Goal: Browse casually: Explore the website without a specific task or goal

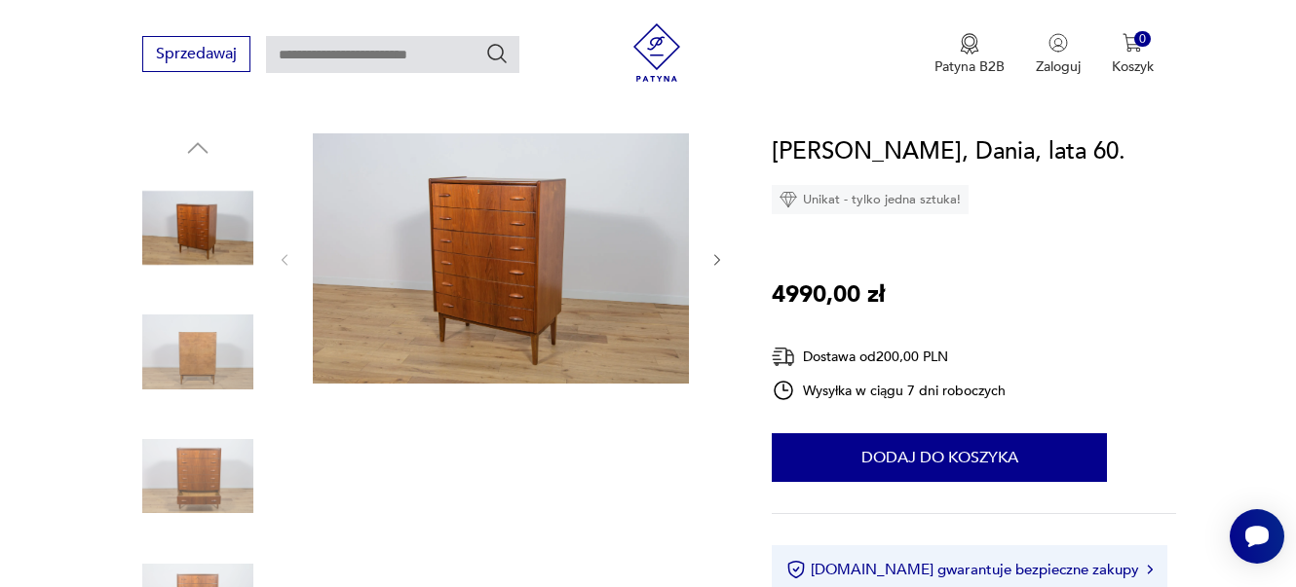
click at [483, 228] on img at bounding box center [501, 258] width 376 height 250
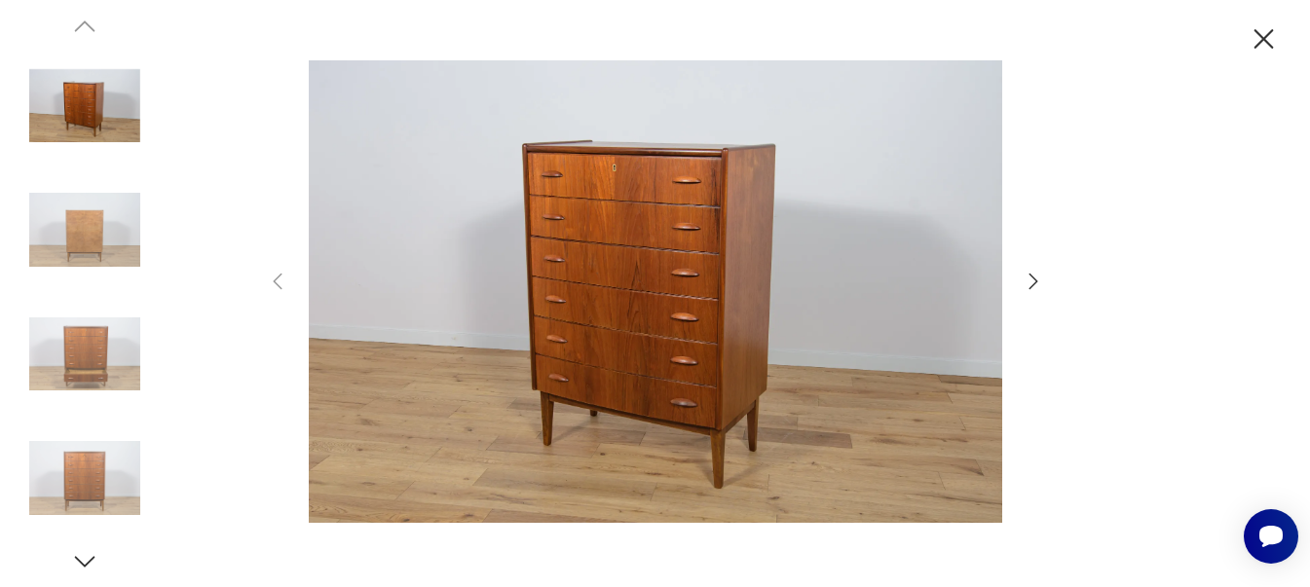
click at [1033, 276] on icon "button" at bounding box center [1033, 281] width 23 height 23
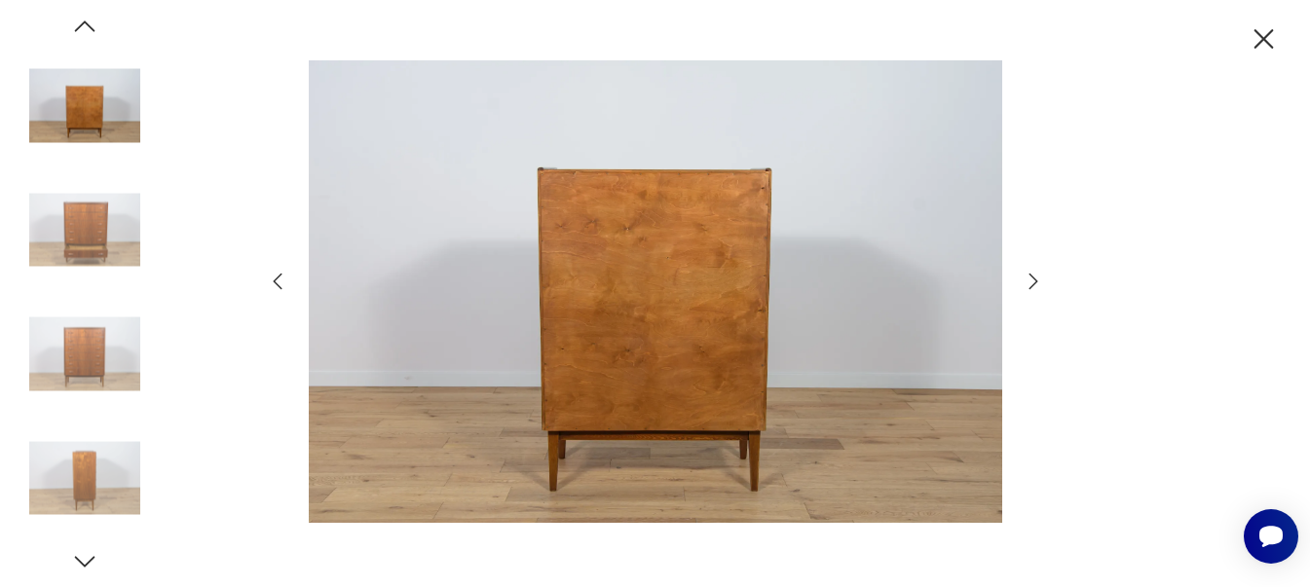
click at [1033, 276] on icon "button" at bounding box center [1033, 281] width 23 height 23
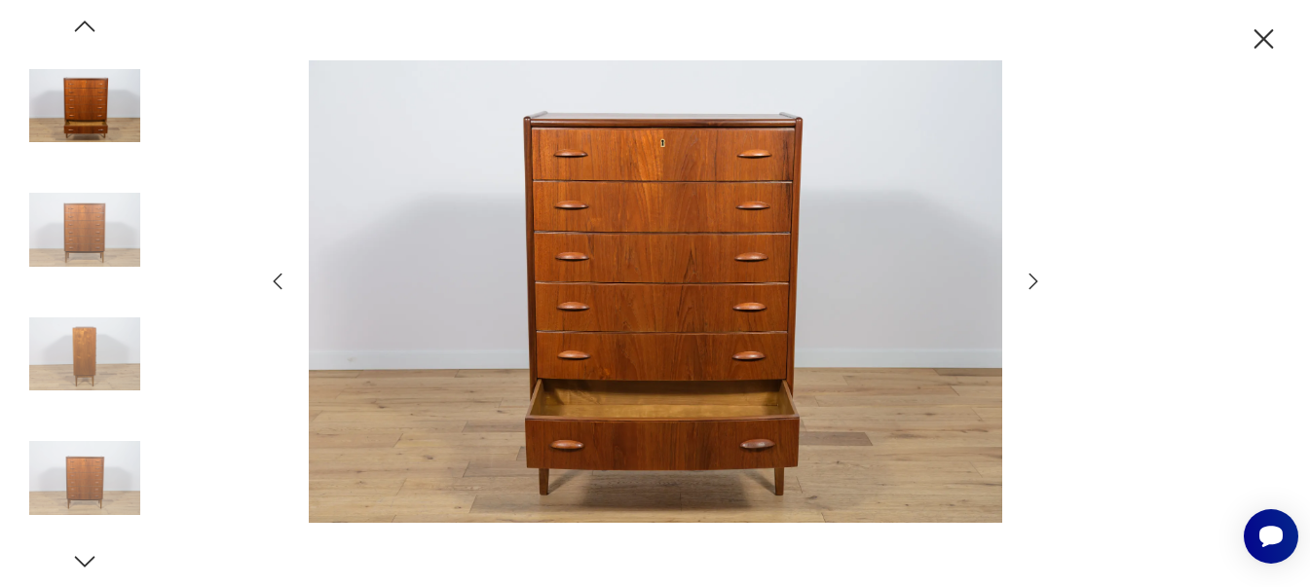
click at [1033, 276] on icon "button" at bounding box center [1033, 281] width 23 height 23
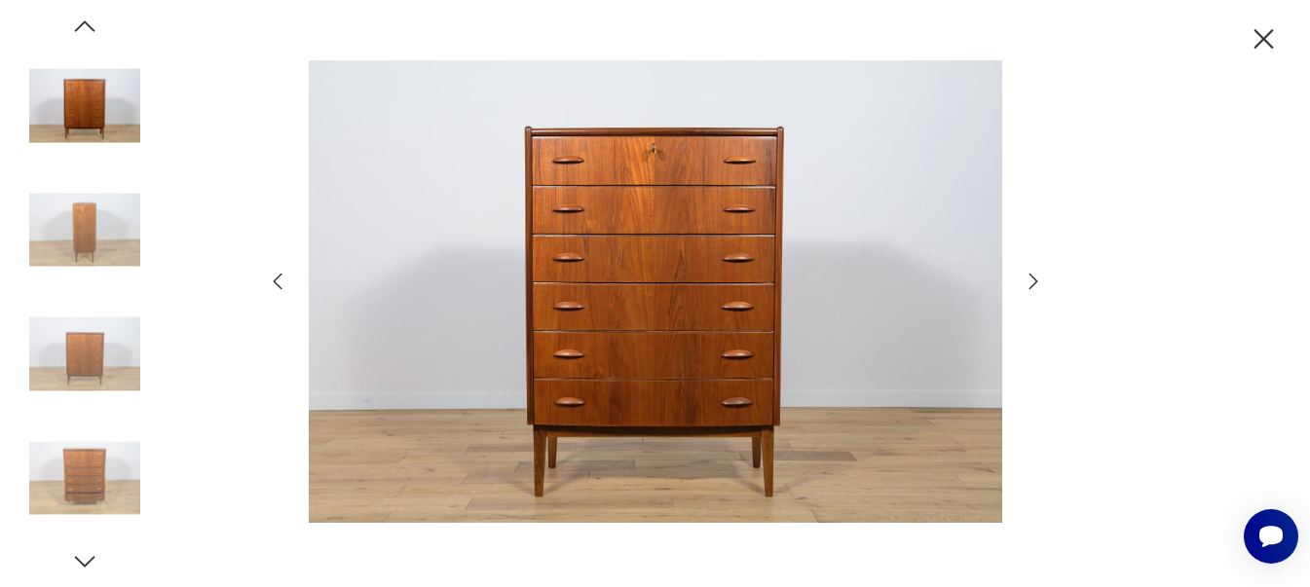
click at [1033, 276] on icon "button" at bounding box center [1033, 281] width 23 height 23
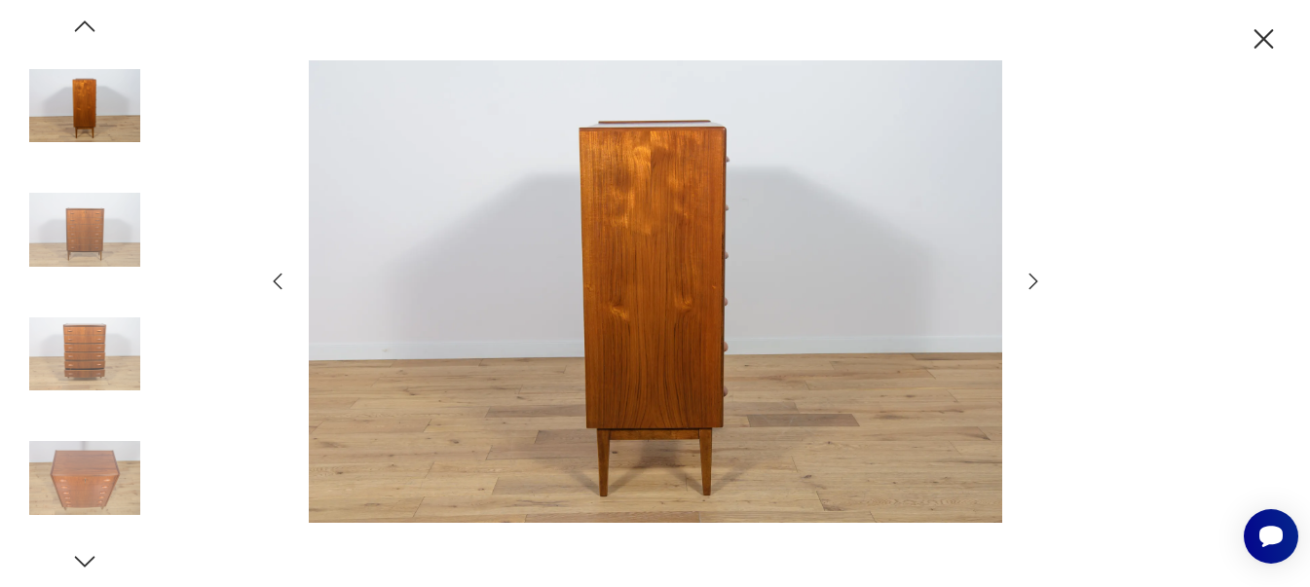
click at [1033, 276] on icon "button" at bounding box center [1033, 281] width 23 height 23
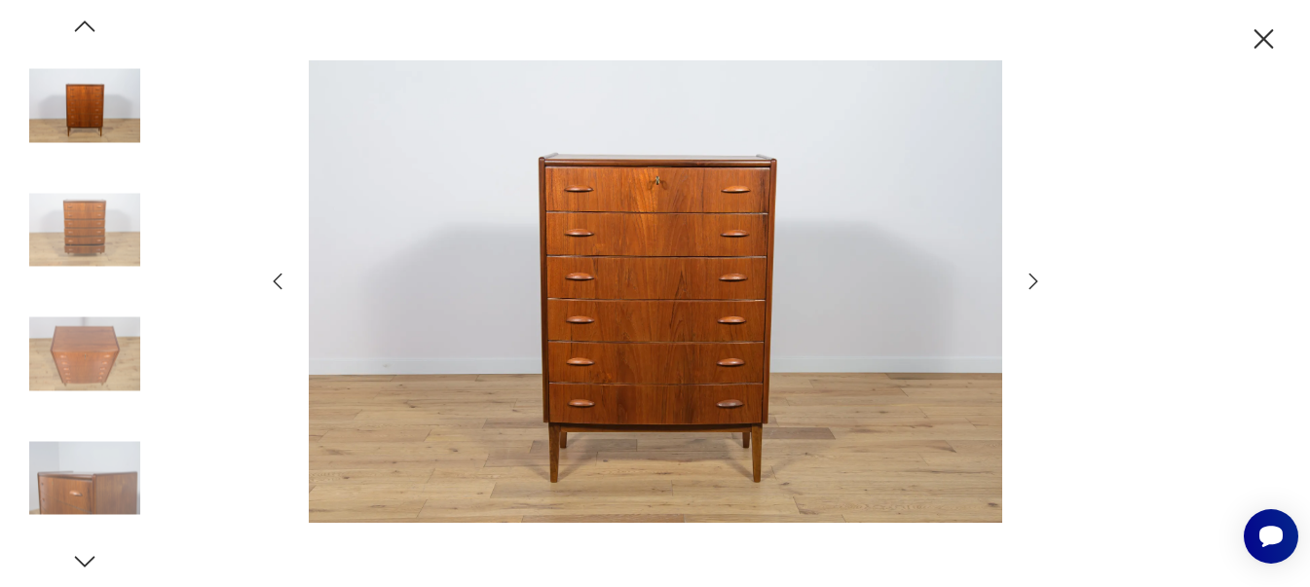
click at [1033, 276] on icon "button" at bounding box center [1033, 281] width 23 height 23
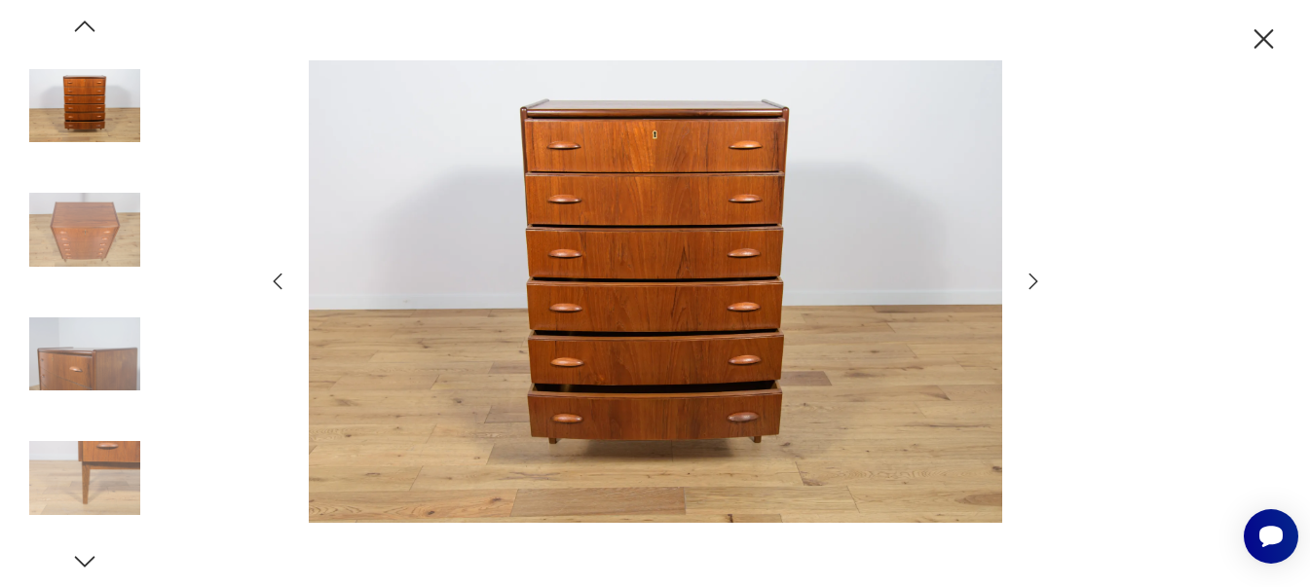
click at [1033, 276] on icon "button" at bounding box center [1033, 281] width 23 height 23
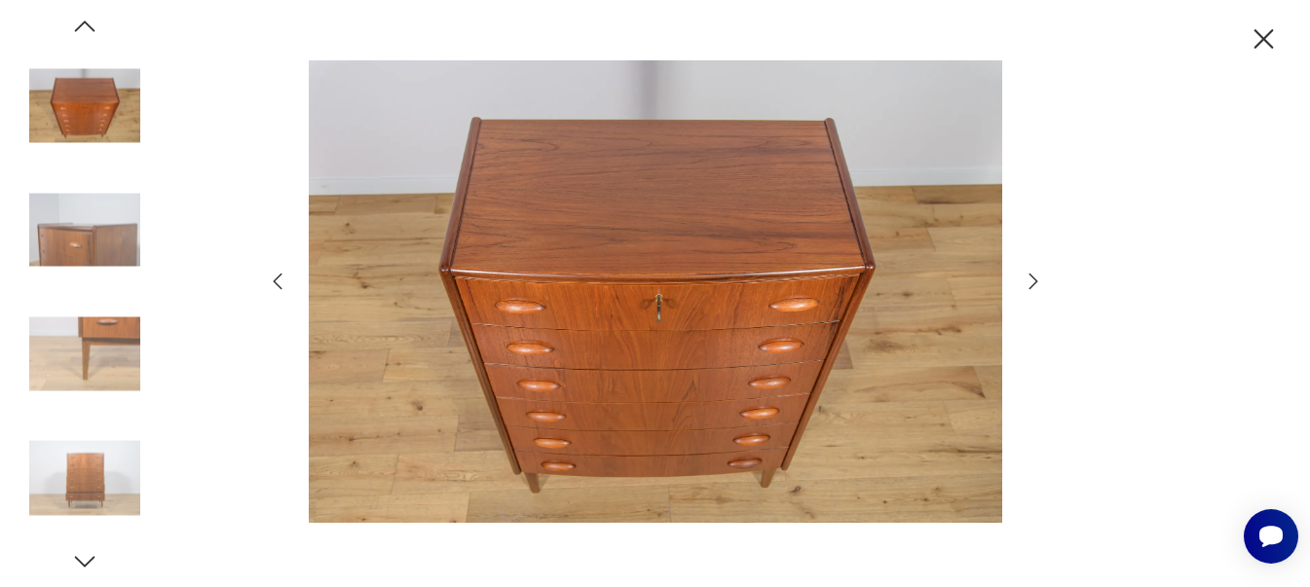
click at [1028, 287] on icon "button" at bounding box center [1033, 281] width 23 height 23
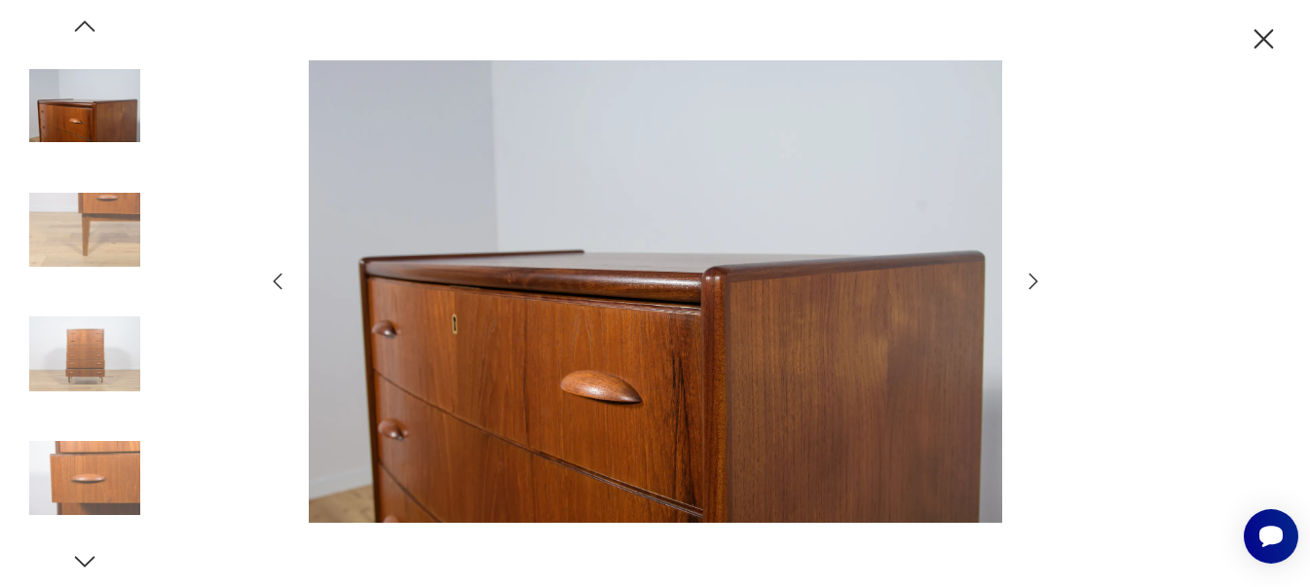
click at [1028, 287] on icon "button" at bounding box center [1033, 281] width 23 height 23
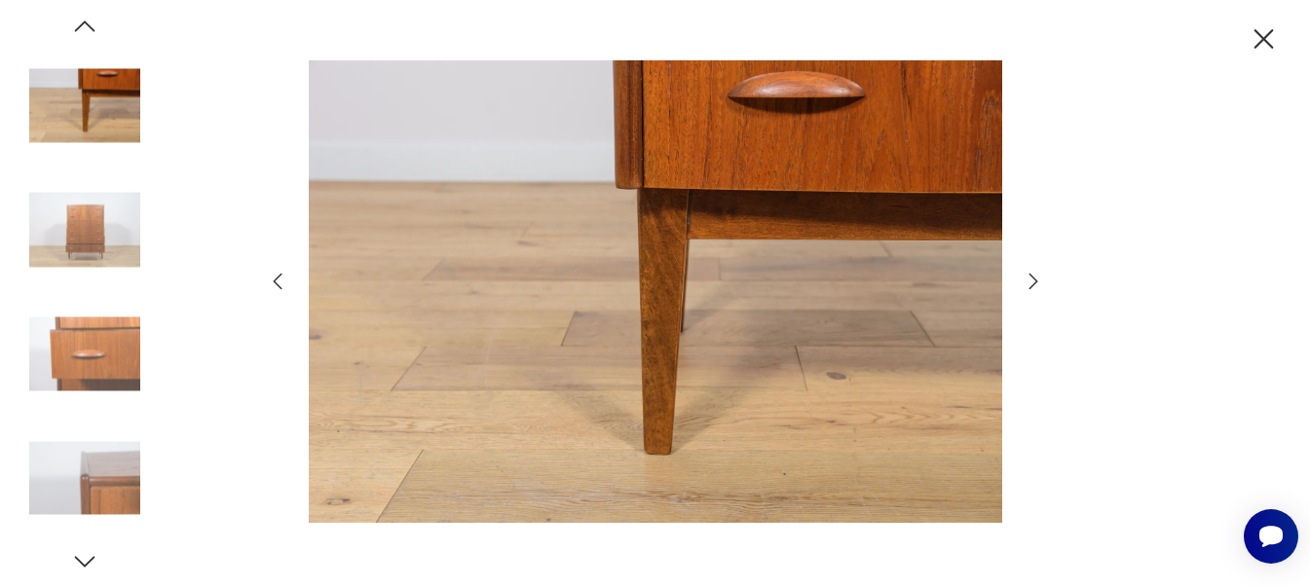
click at [1028, 287] on icon "button" at bounding box center [1033, 281] width 23 height 23
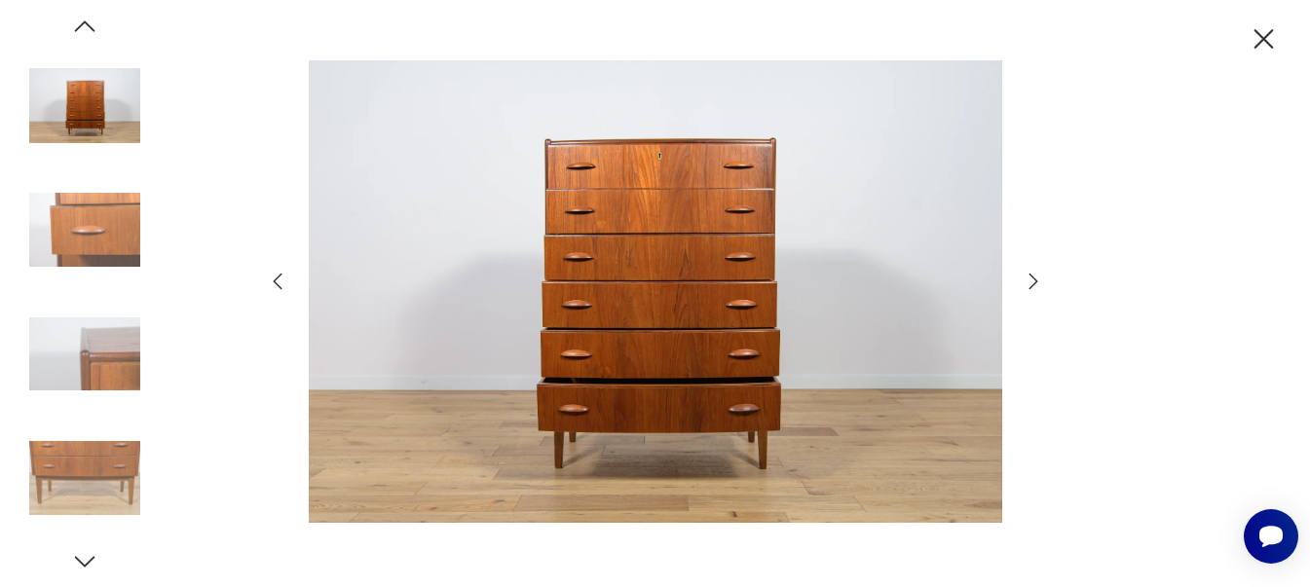
click at [1028, 287] on icon "button" at bounding box center [1033, 281] width 23 height 23
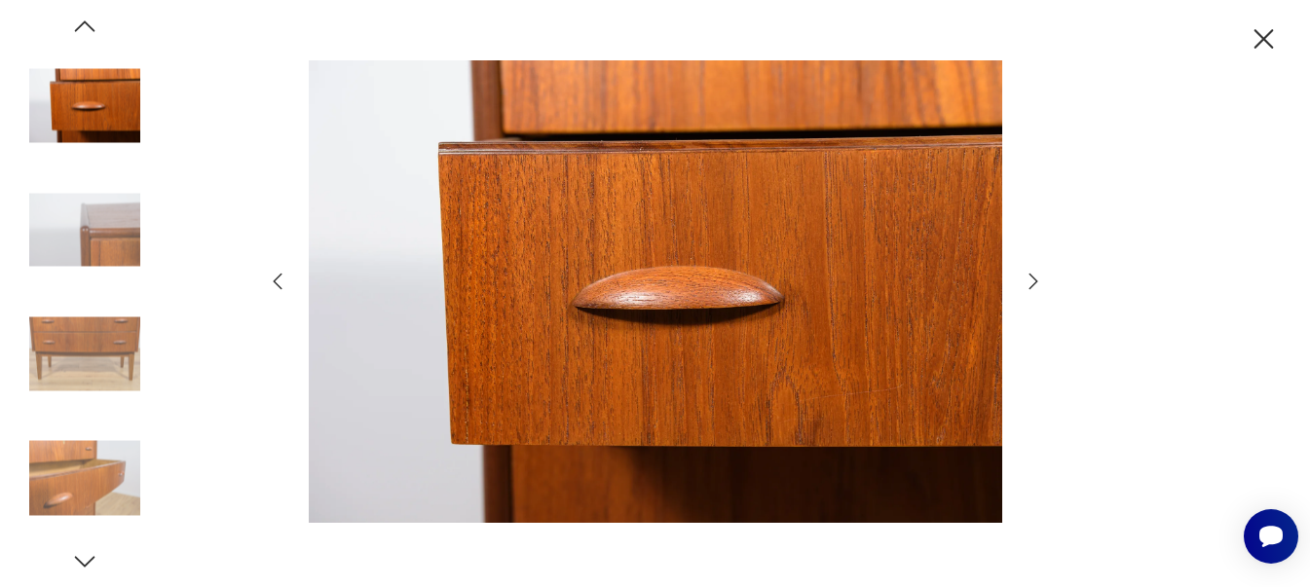
click at [1028, 287] on icon "button" at bounding box center [1033, 281] width 23 height 23
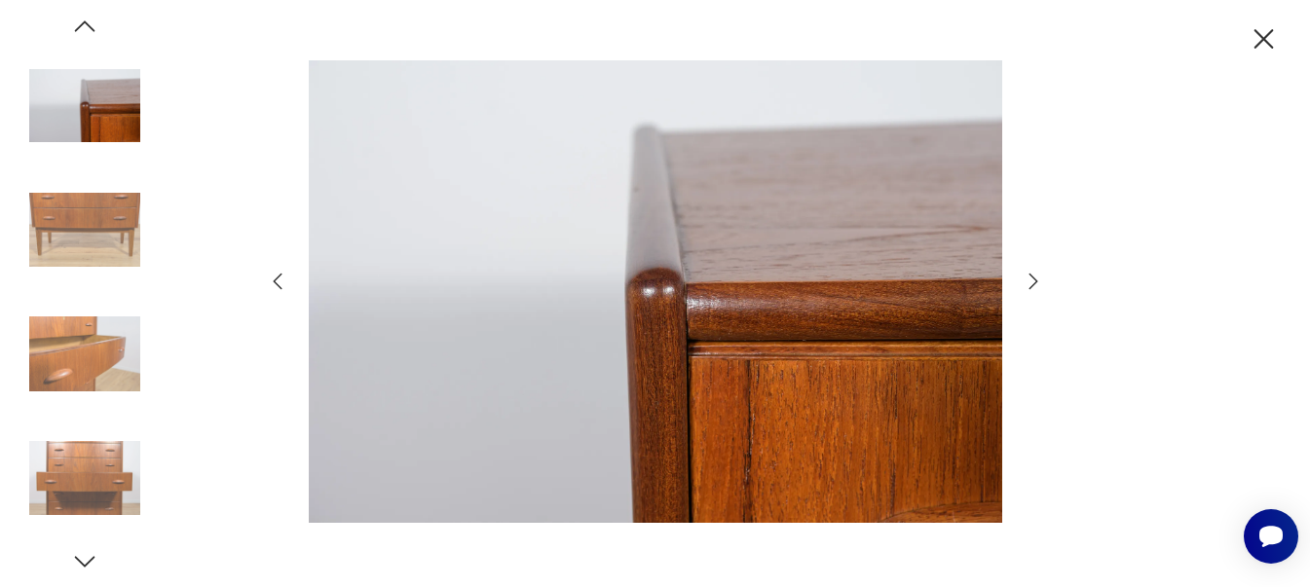
click at [1028, 287] on icon "button" at bounding box center [1033, 281] width 23 height 23
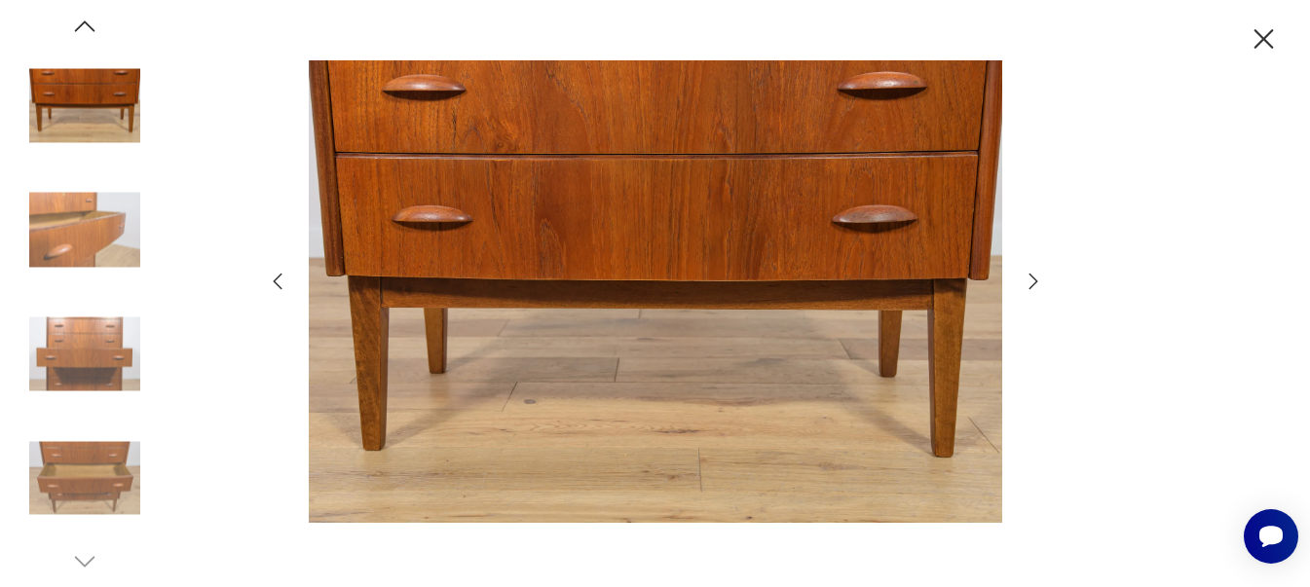
click at [1028, 287] on icon "button" at bounding box center [1033, 281] width 23 height 23
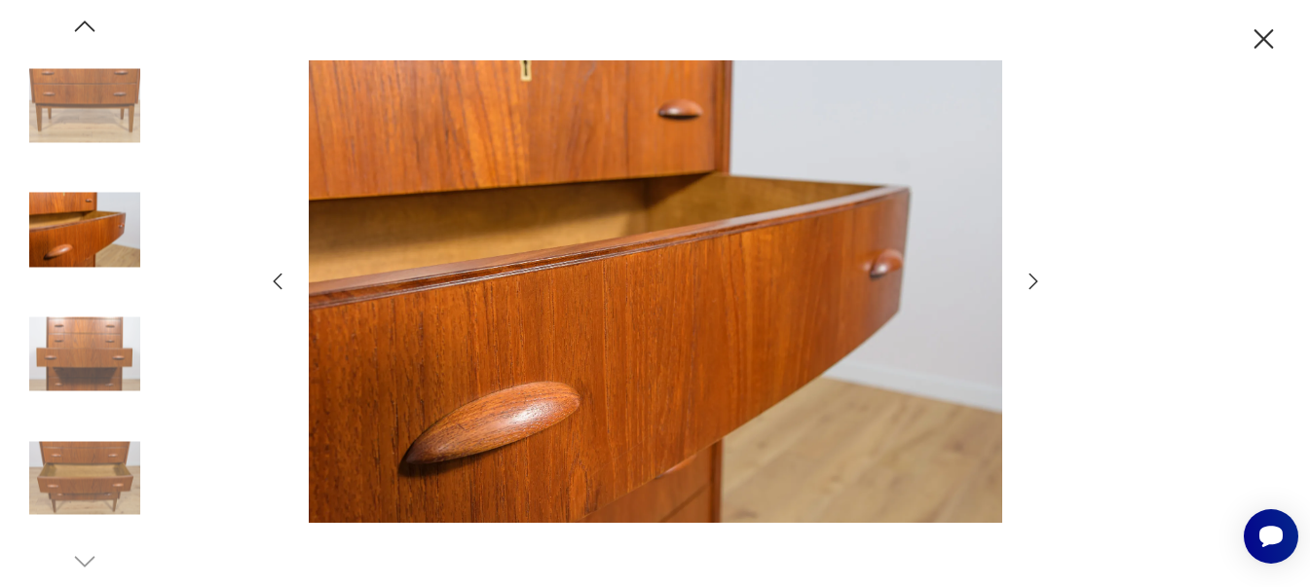
click at [1028, 287] on icon "button" at bounding box center [1033, 281] width 23 height 23
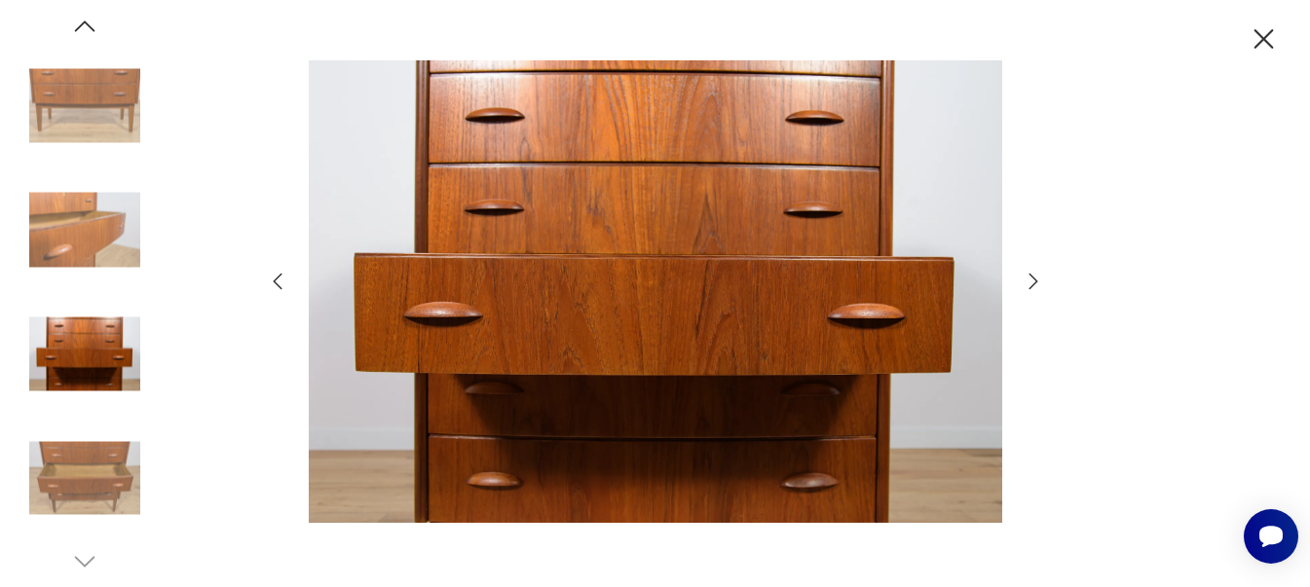
click at [1028, 287] on icon "button" at bounding box center [1033, 281] width 23 height 23
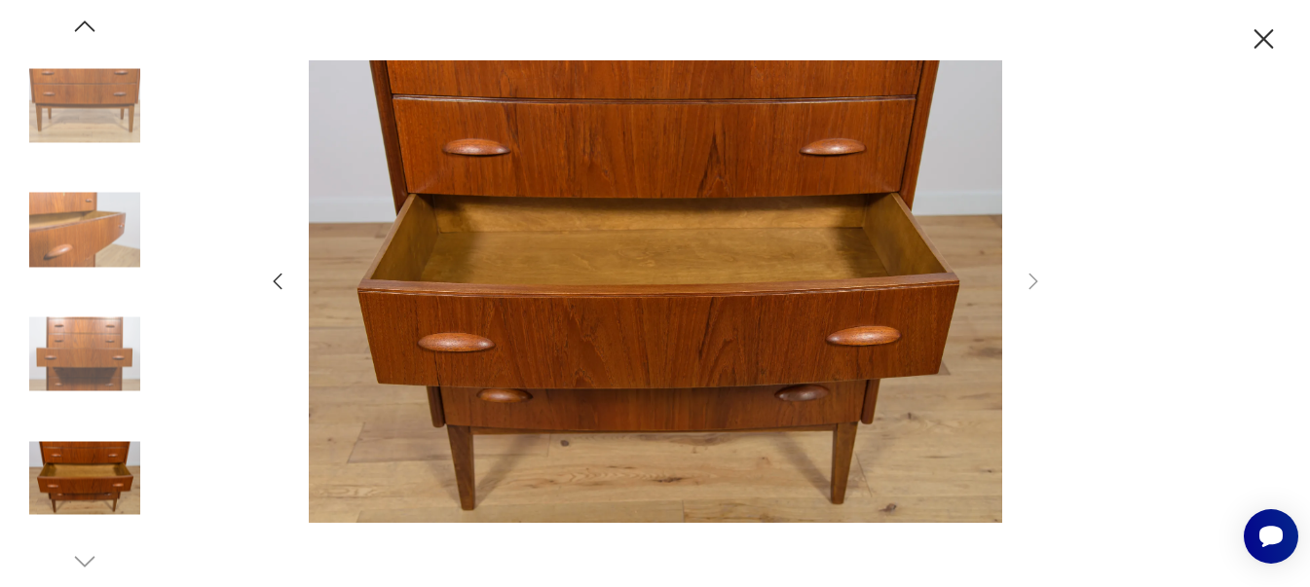
click at [1275, 43] on icon "button" at bounding box center [1264, 39] width 34 height 34
